Goal: Find contact information: Find contact information

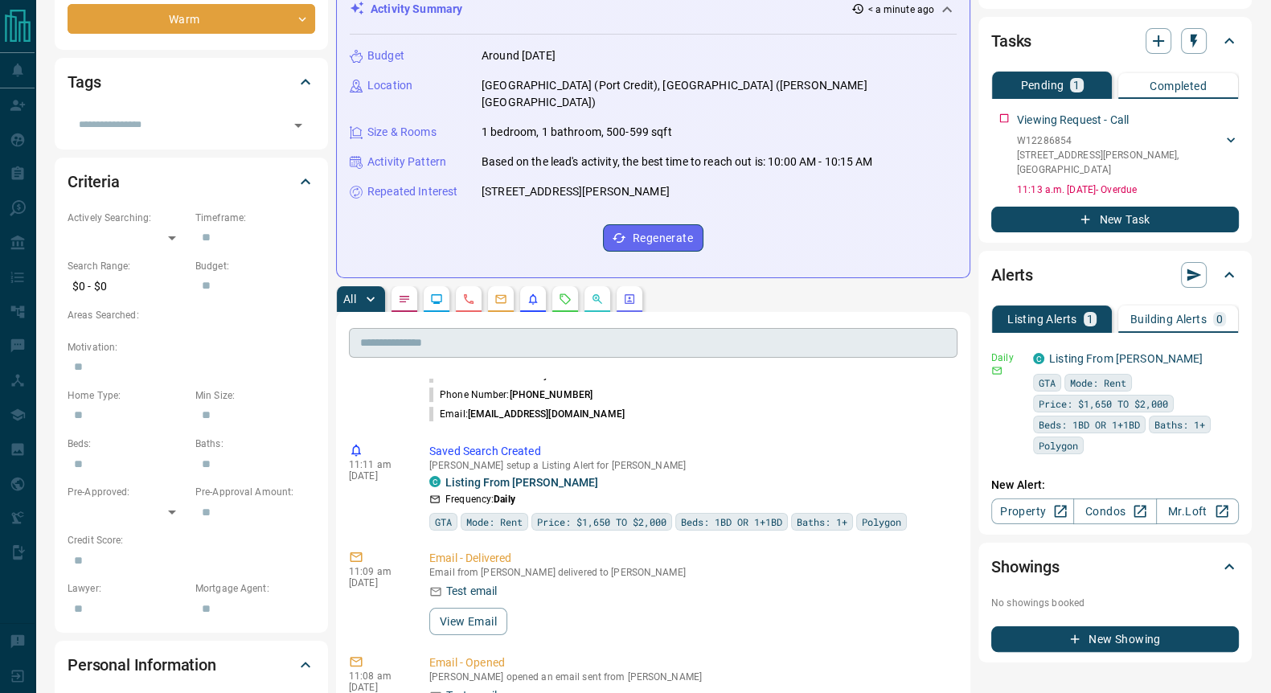
scroll to position [200, 0]
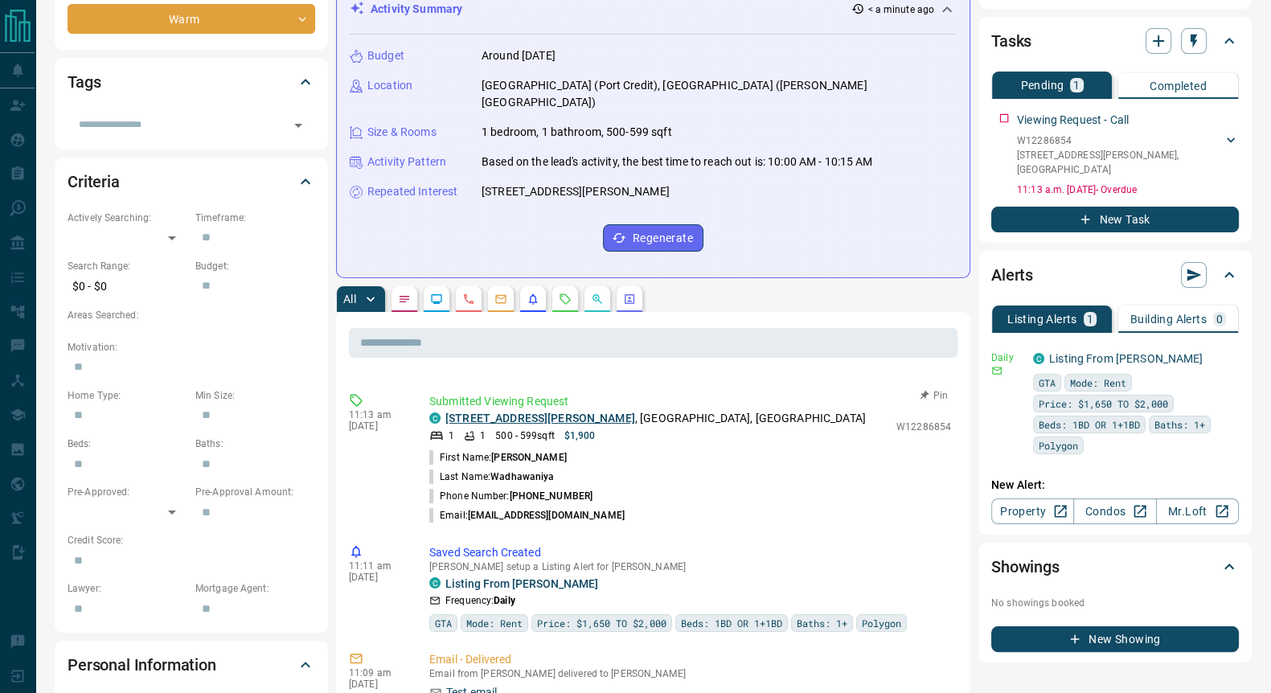
click at [524, 412] on link "[STREET_ADDRESS][PERSON_NAME]" at bounding box center [540, 418] width 190 height 13
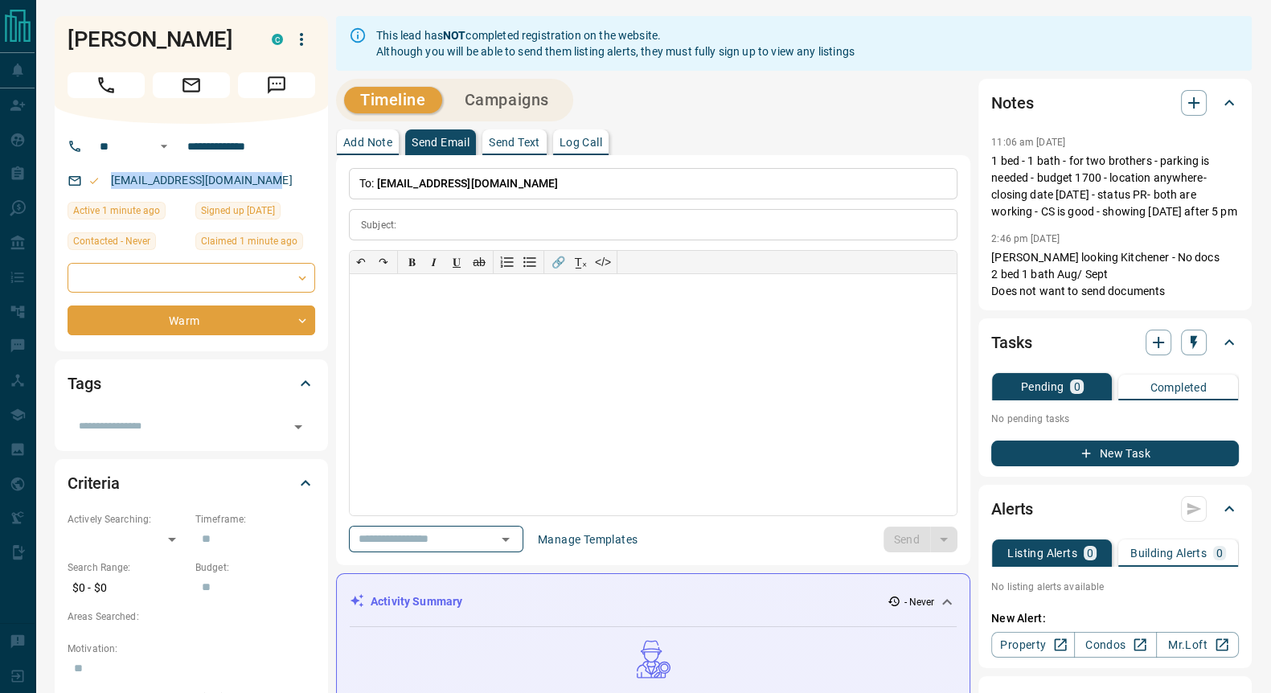
drag, startPoint x: 269, startPoint y: 211, endPoint x: 102, endPoint y: 207, distance: 166.5
click at [102, 194] on div "[EMAIL_ADDRESS][DOMAIN_NAME]" at bounding box center [192, 180] width 248 height 27
copy link "[EMAIL_ADDRESS][DOMAIN_NAME]"
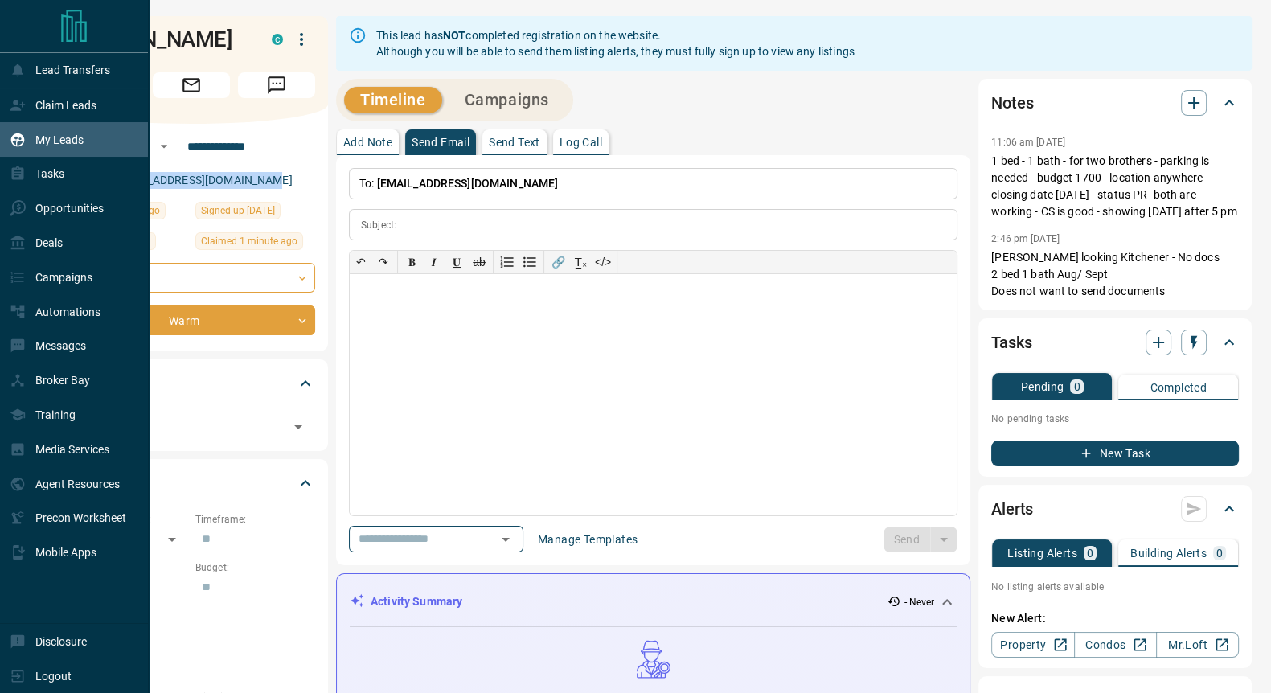
click at [55, 140] on p "My Leads" at bounding box center [59, 139] width 48 height 13
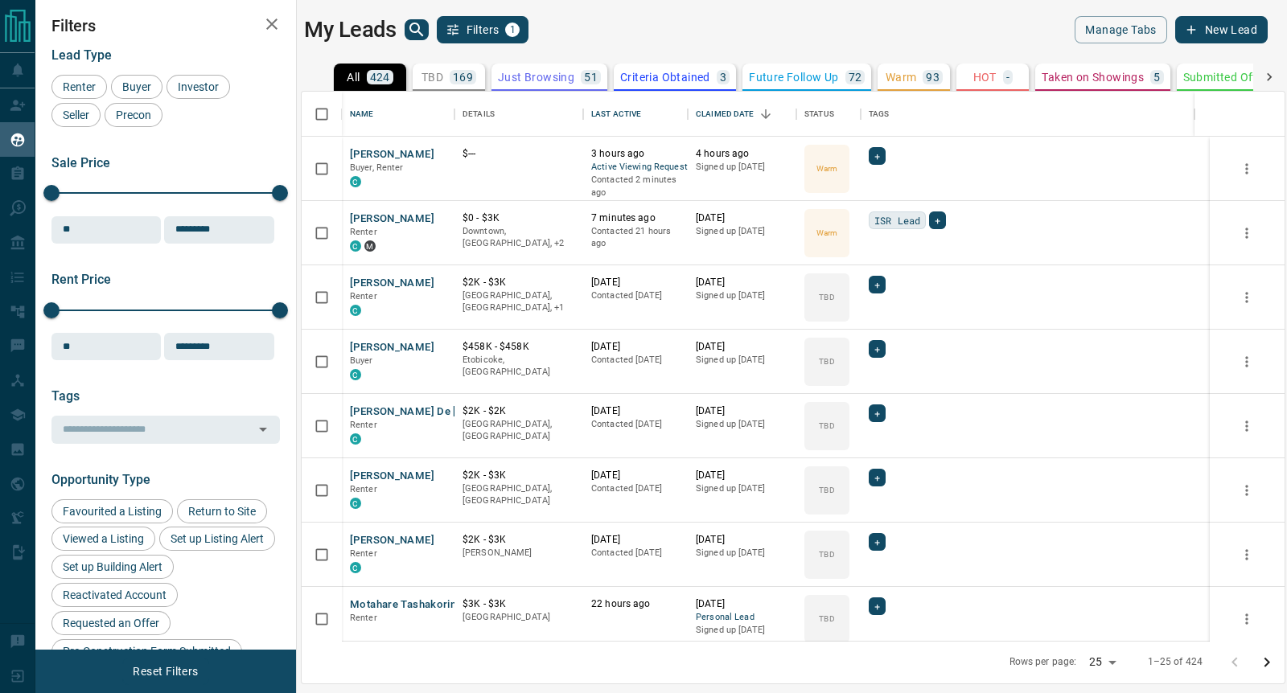
scroll to position [534, 967]
click at [414, 30] on icon "search button" at bounding box center [416, 29] width 19 height 19
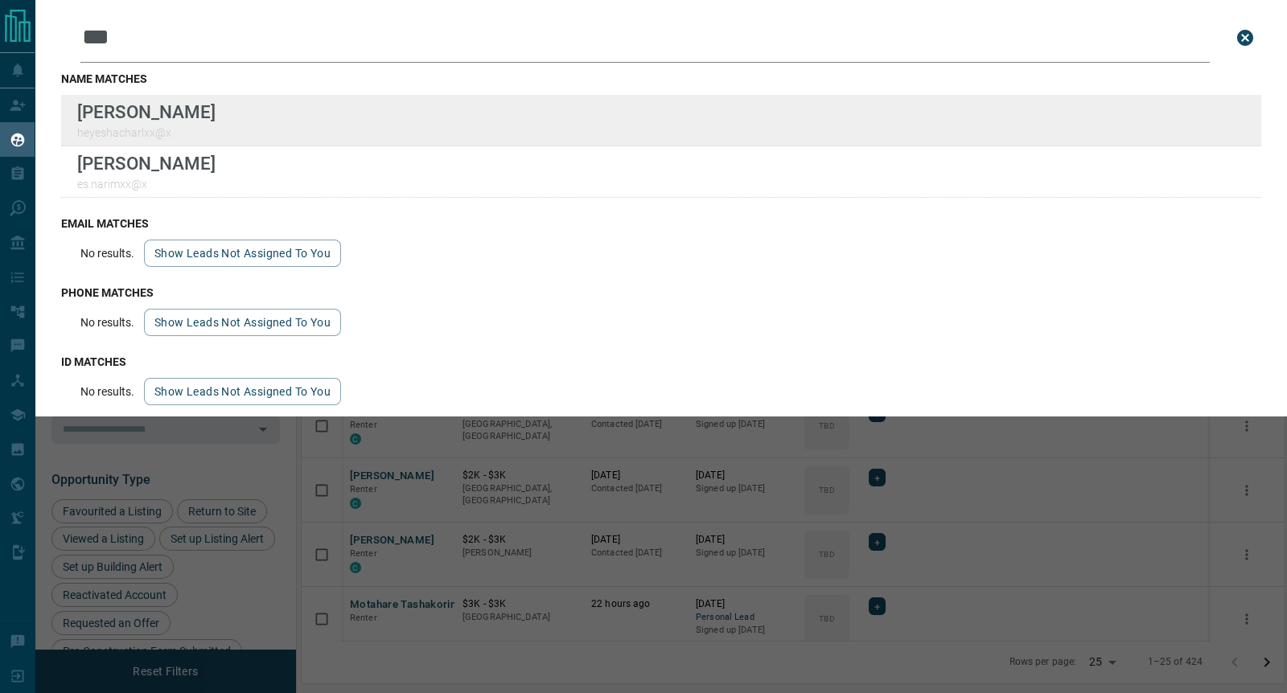
type input "***"
